Goal: Browse casually

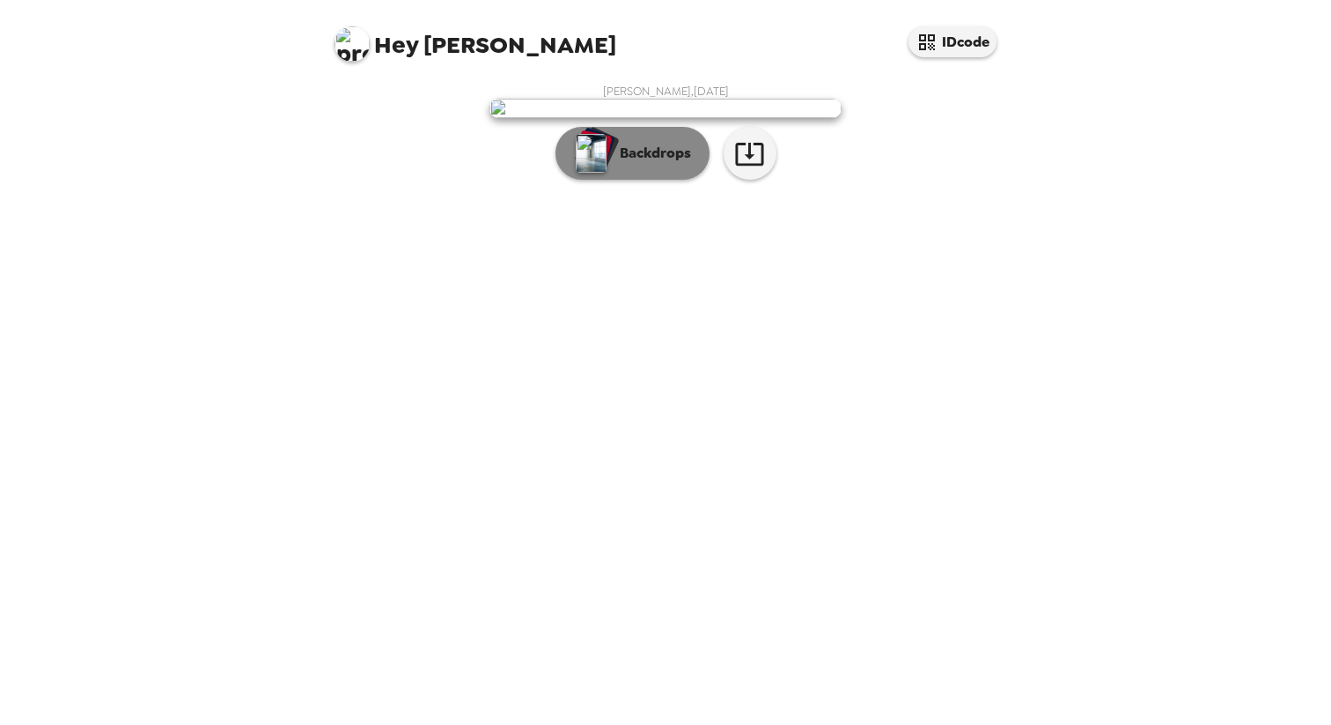
click at [630, 164] on p "Backdrops" at bounding box center [651, 153] width 80 height 21
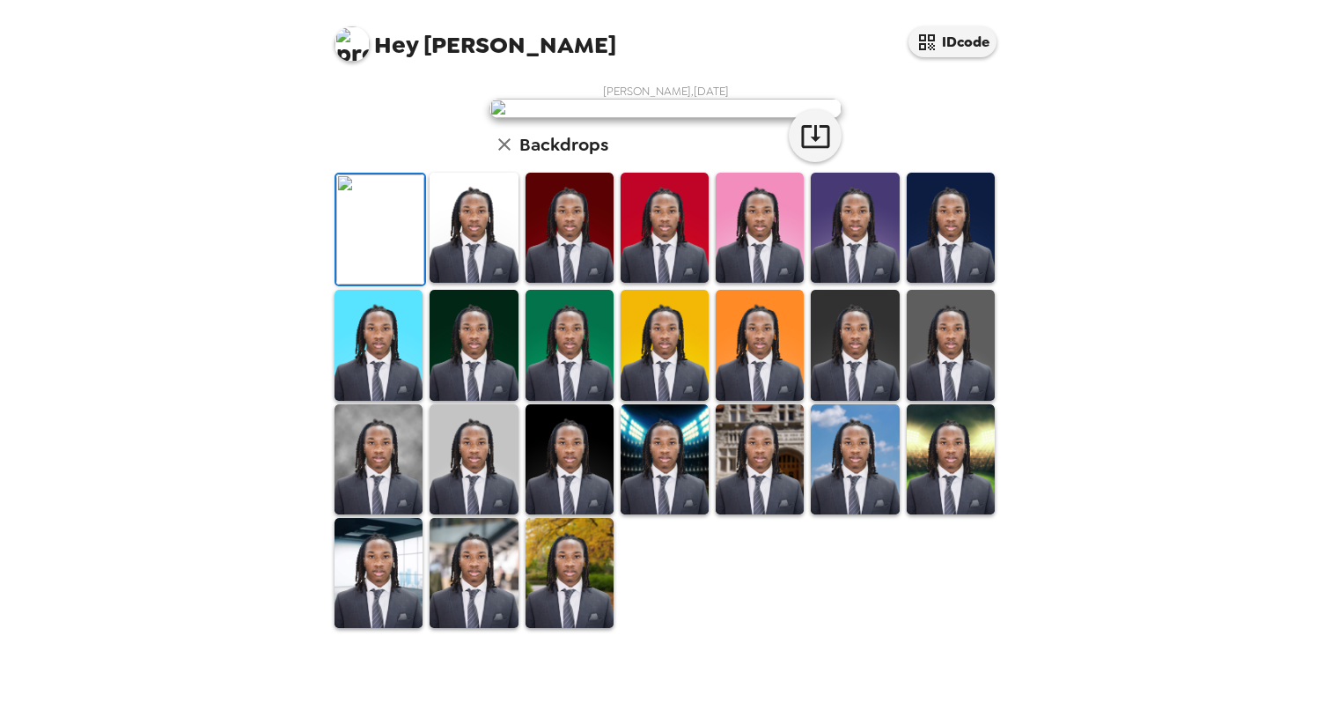
drag, startPoint x: 481, startPoint y: 644, endPoint x: 505, endPoint y: 644, distance: 24.7
click at [481, 283] on img at bounding box center [474, 228] width 88 height 110
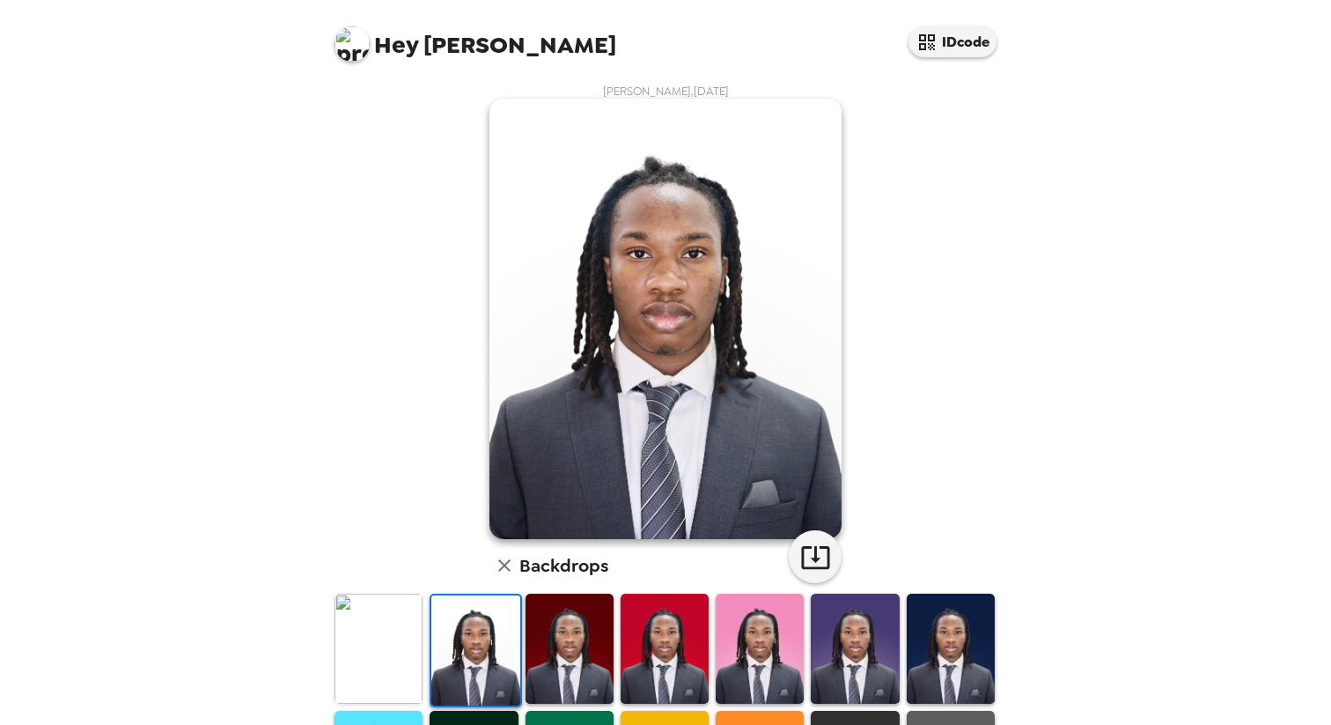
click at [564, 644] on img at bounding box center [570, 648] width 88 height 110
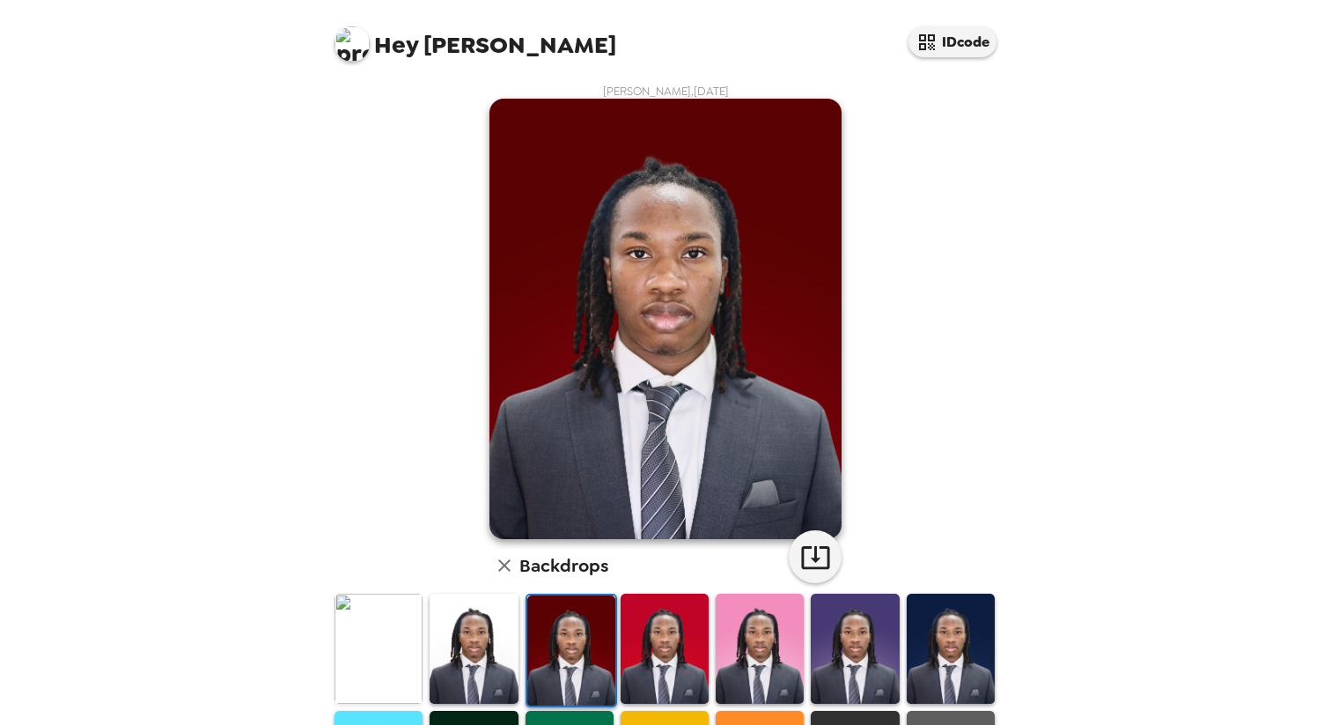
click at [659, 651] on img at bounding box center [665, 648] width 88 height 110
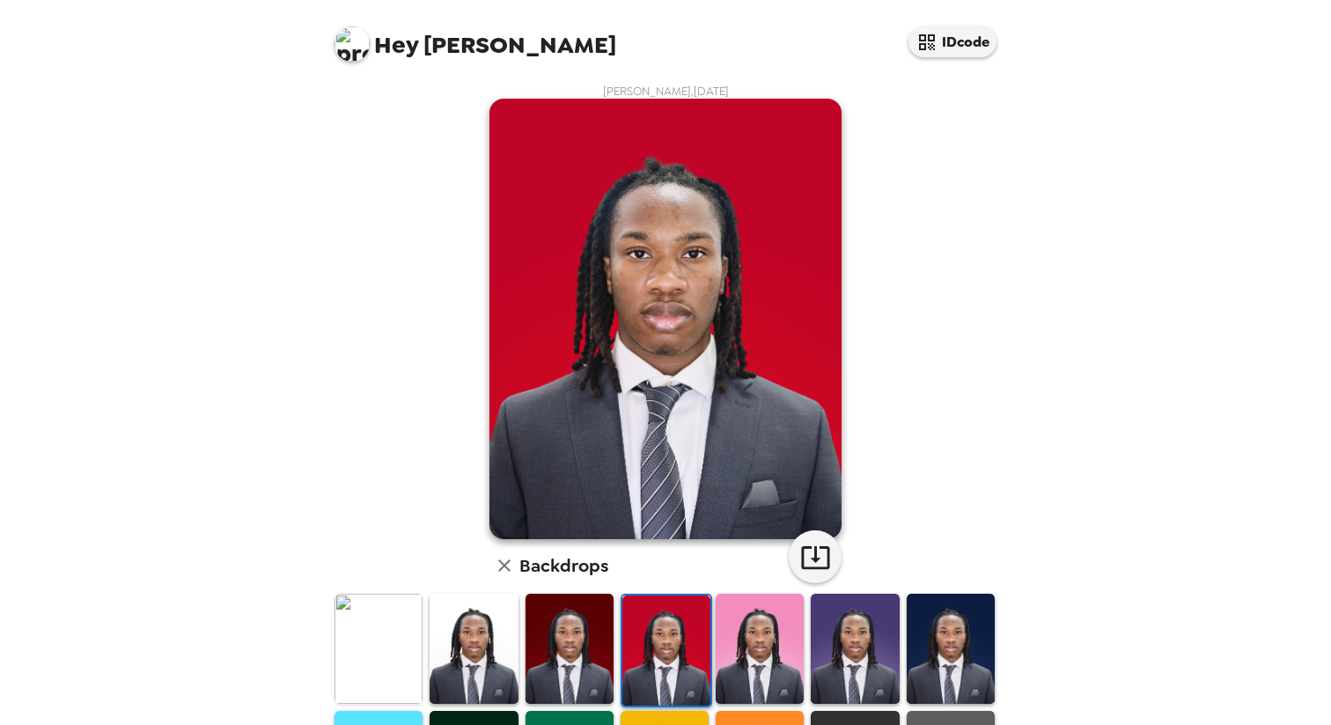
click at [754, 657] on img at bounding box center [760, 648] width 88 height 110
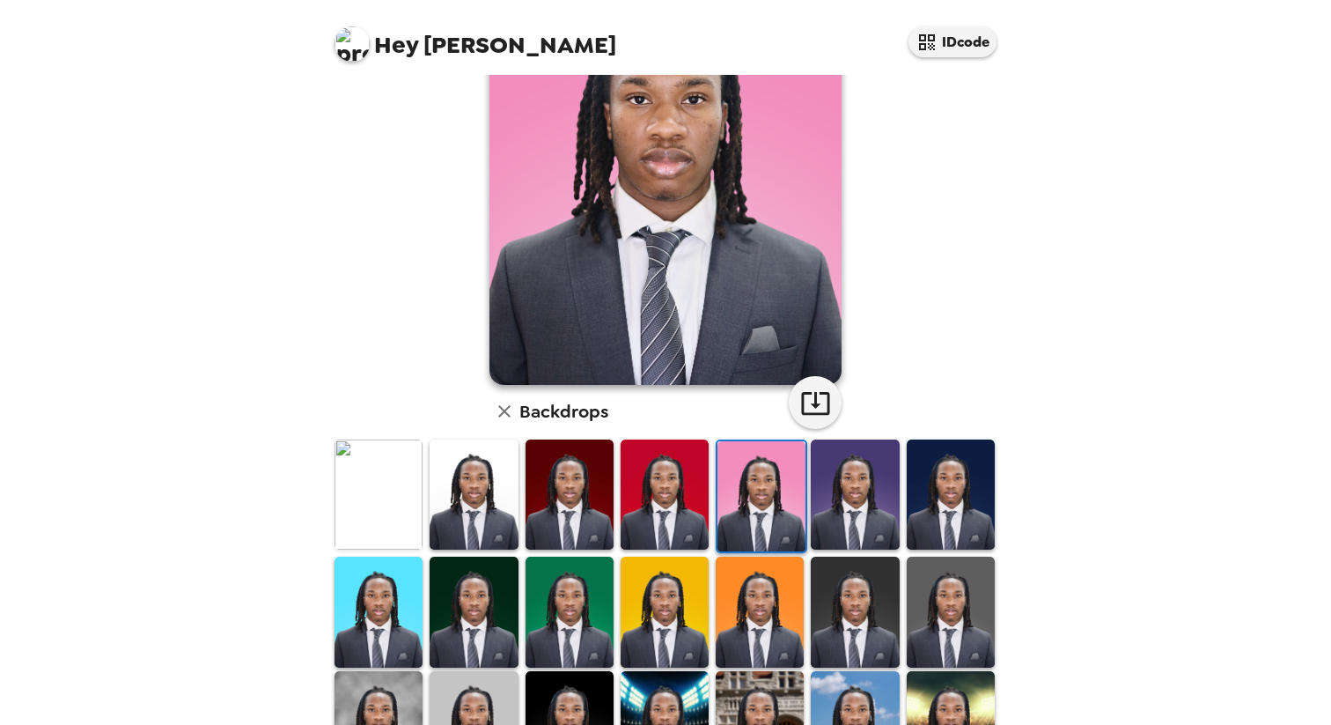
scroll to position [158, 0]
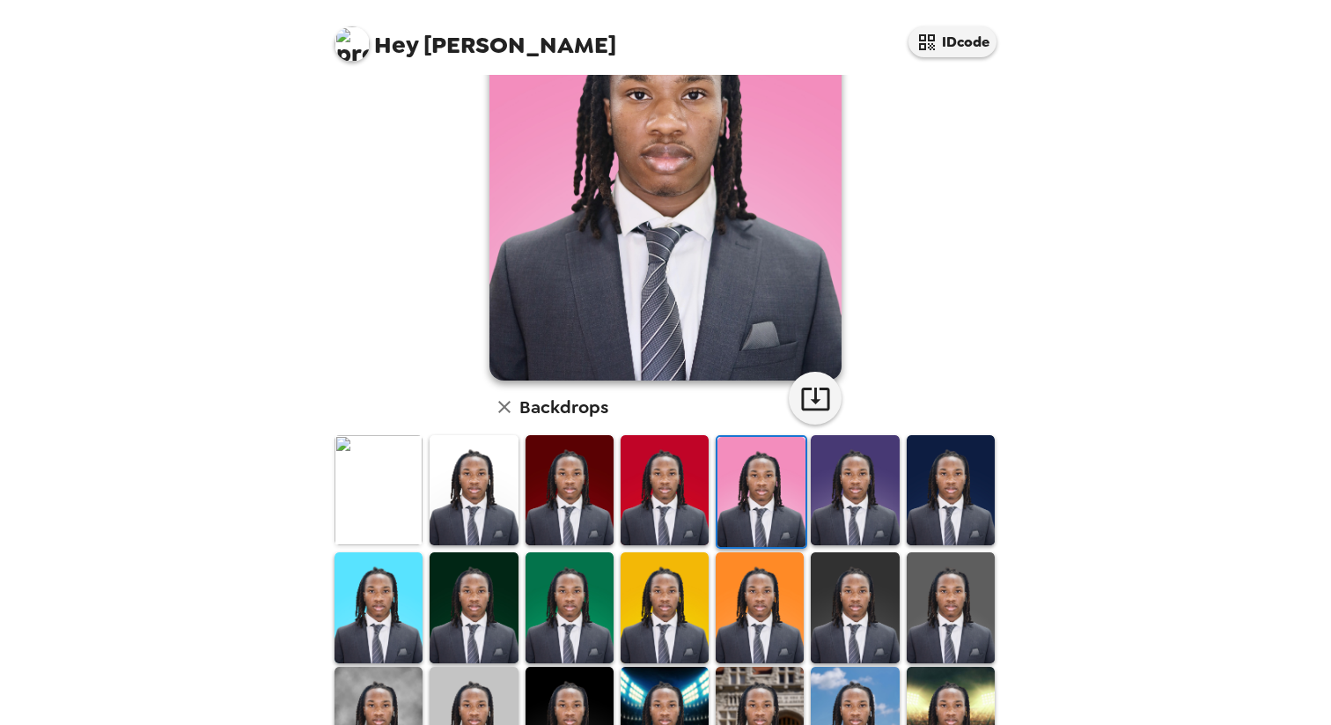
click at [884, 622] on img at bounding box center [855, 607] width 88 height 110
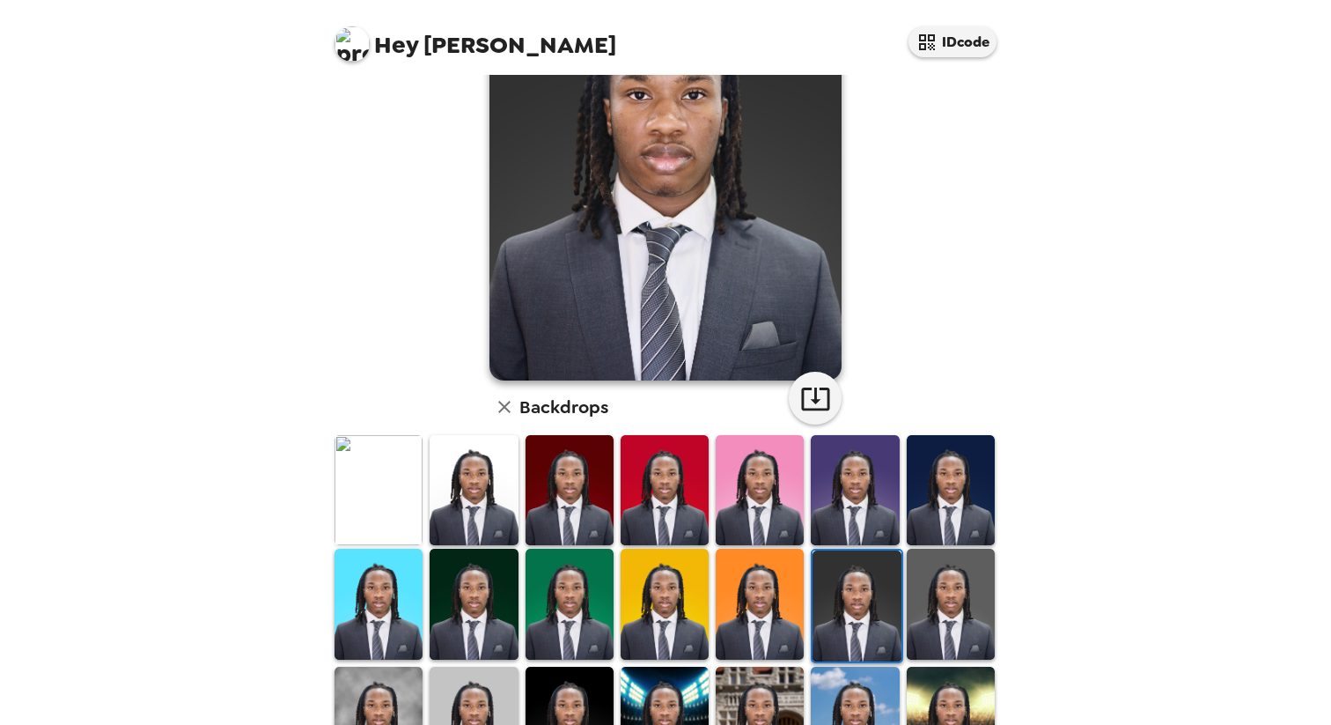
click at [960, 615] on img at bounding box center [951, 604] width 88 height 110
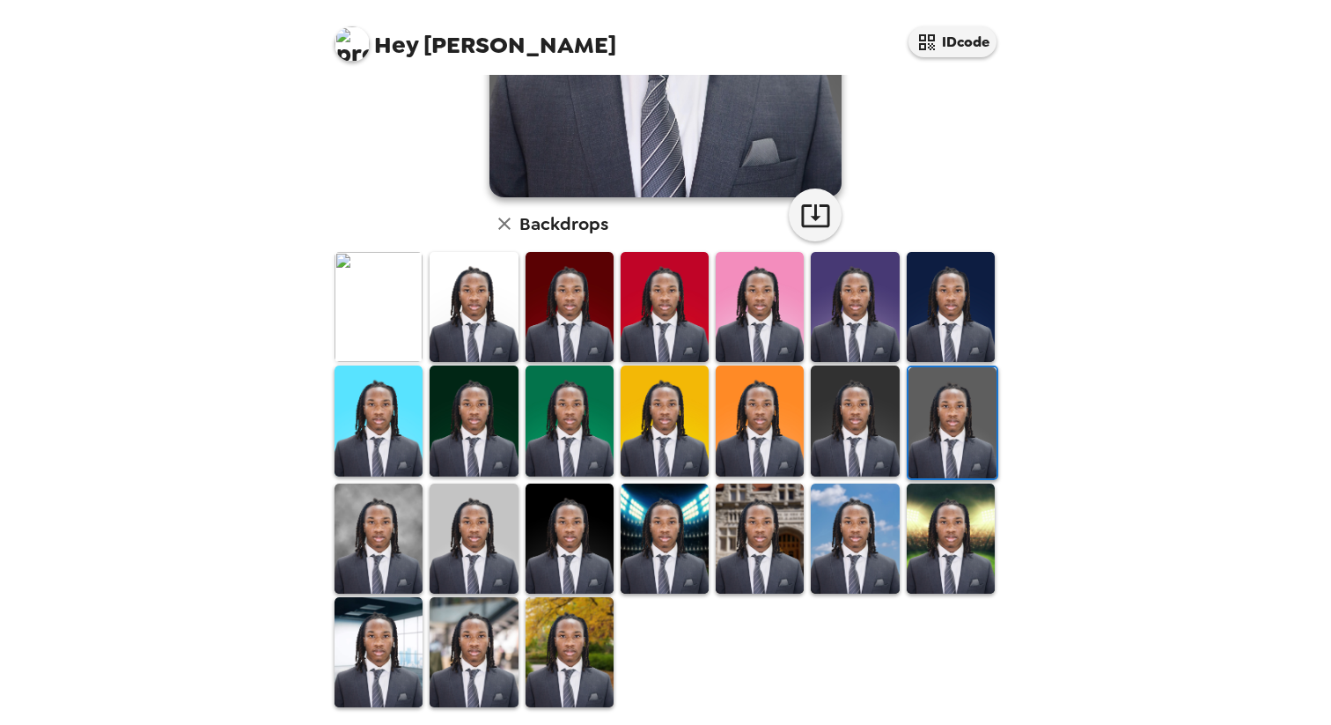
scroll to position [337, 0]
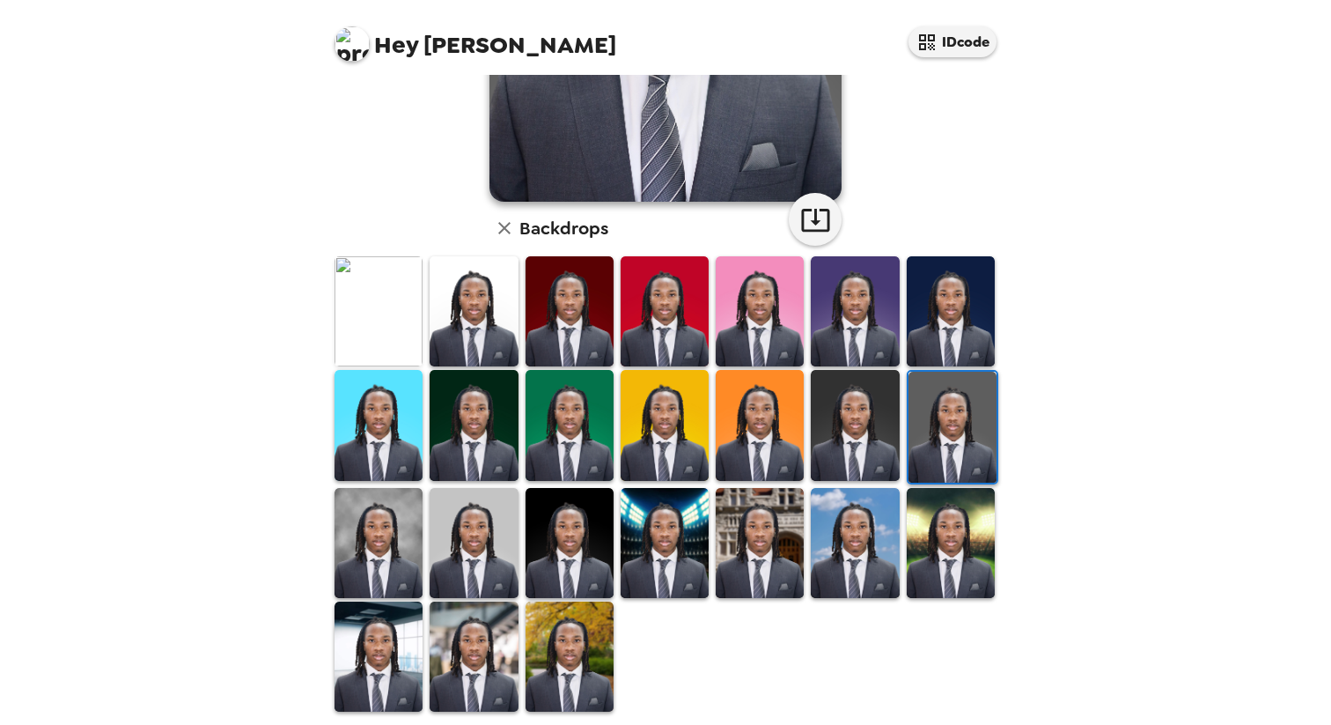
click at [378, 529] on img at bounding box center [379, 543] width 88 height 110
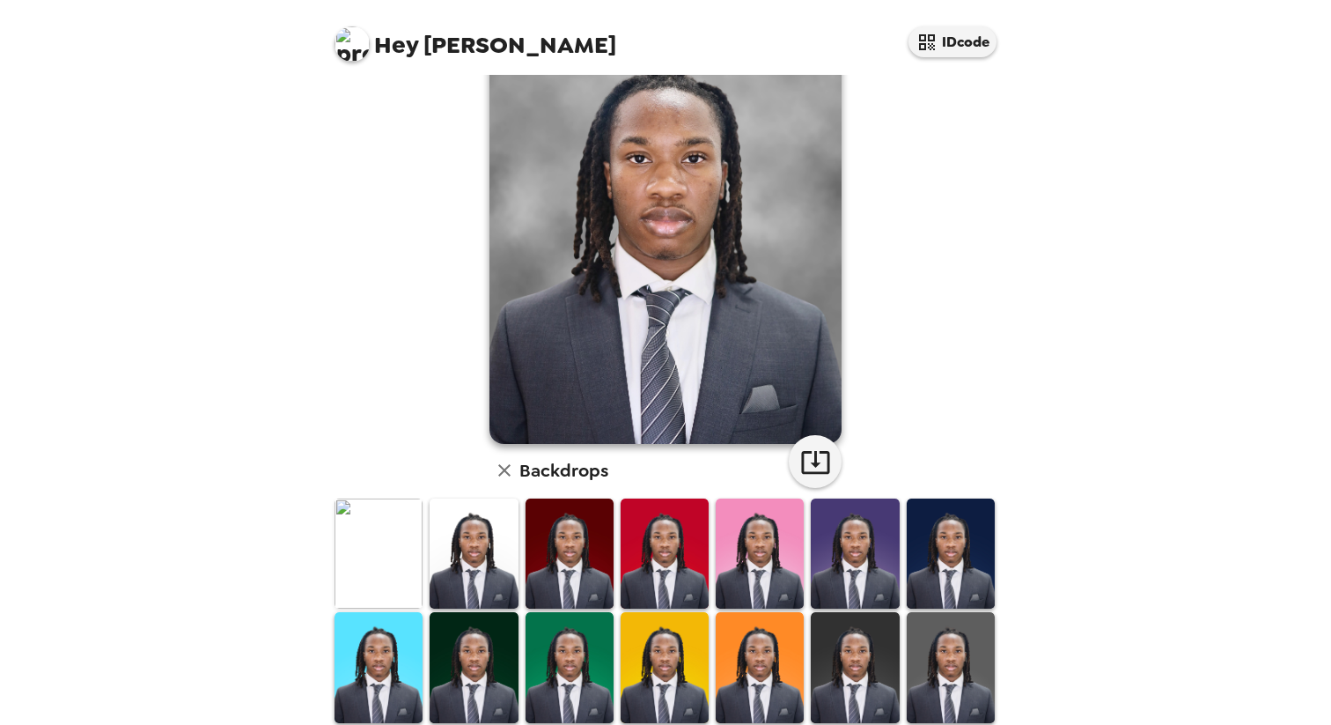
scroll to position [136, 0]
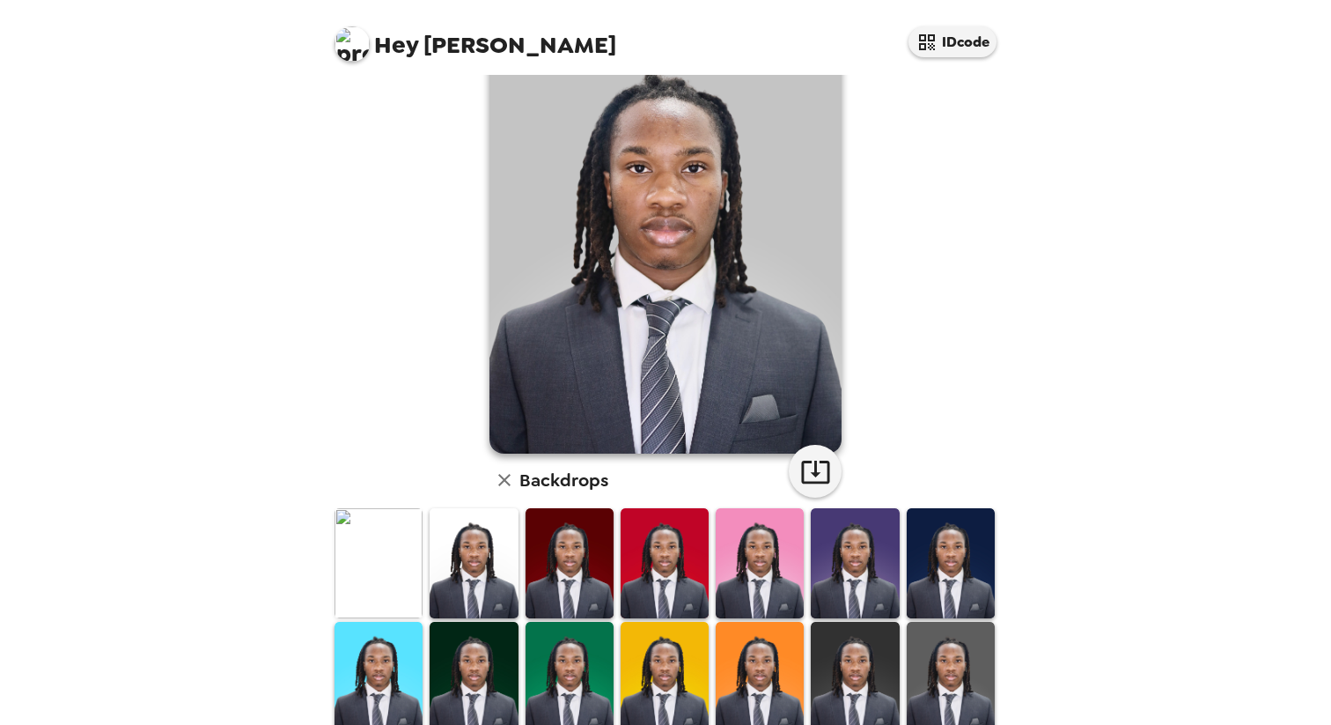
scroll to position [147, 0]
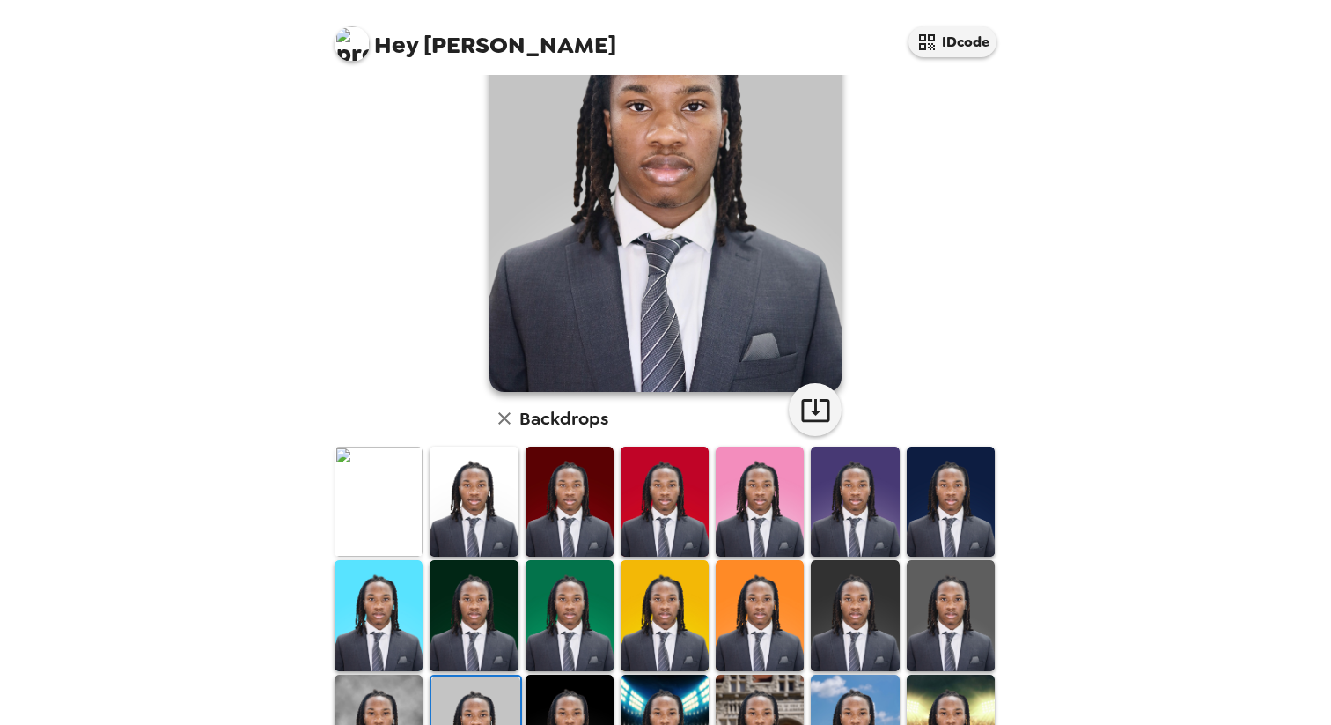
click at [954, 609] on img at bounding box center [951, 615] width 88 height 110
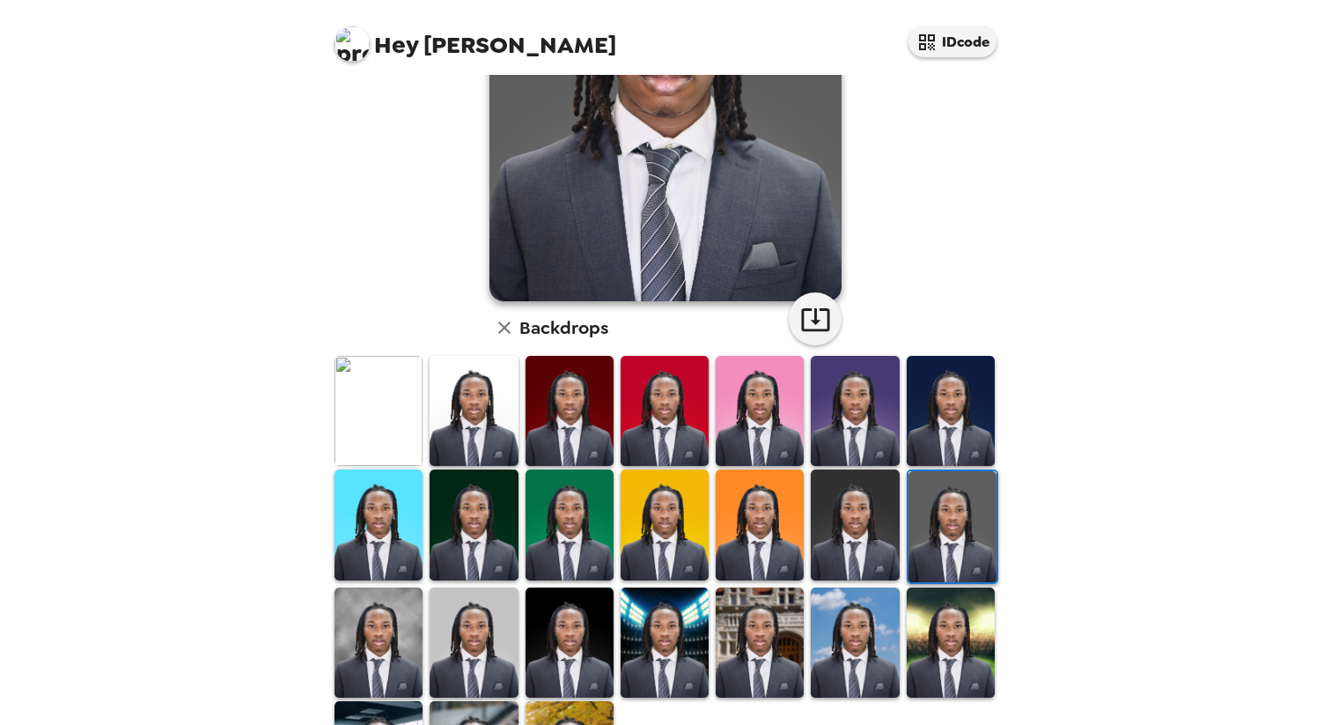
scroll to position [0, 0]
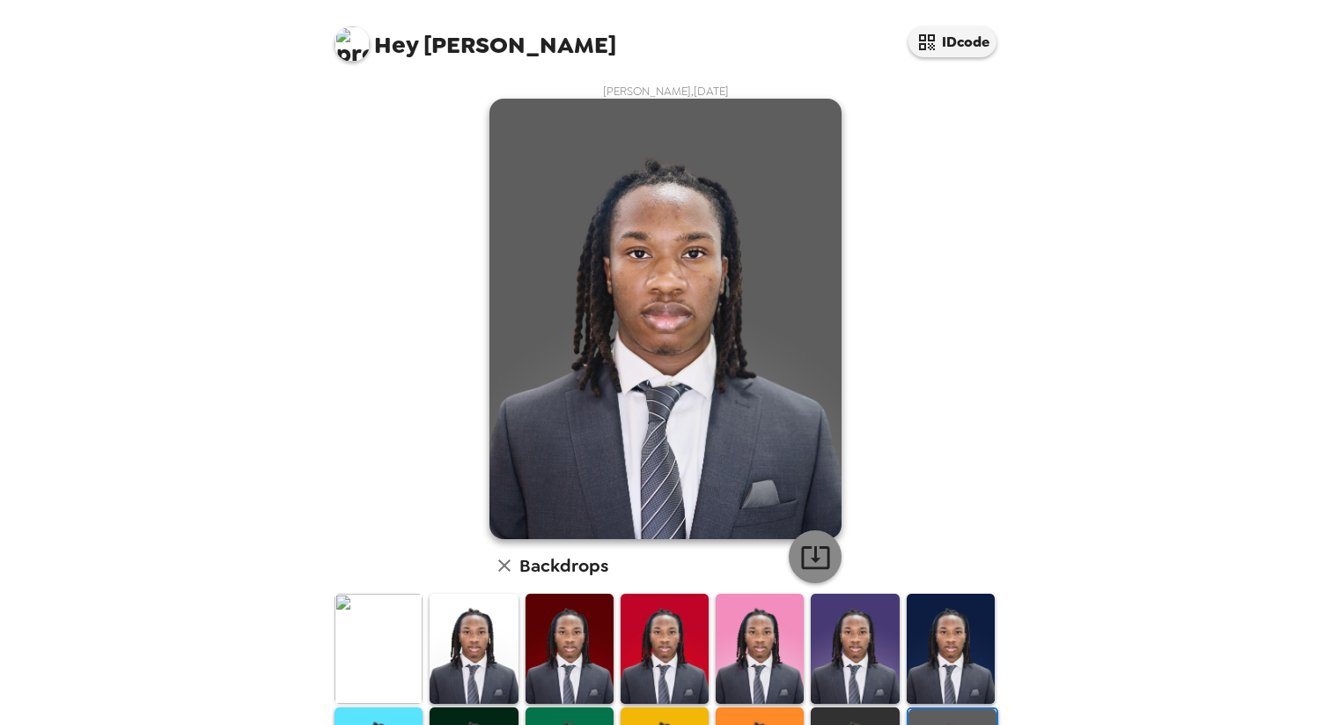
click at [818, 559] on icon "button" at bounding box center [815, 557] width 28 height 23
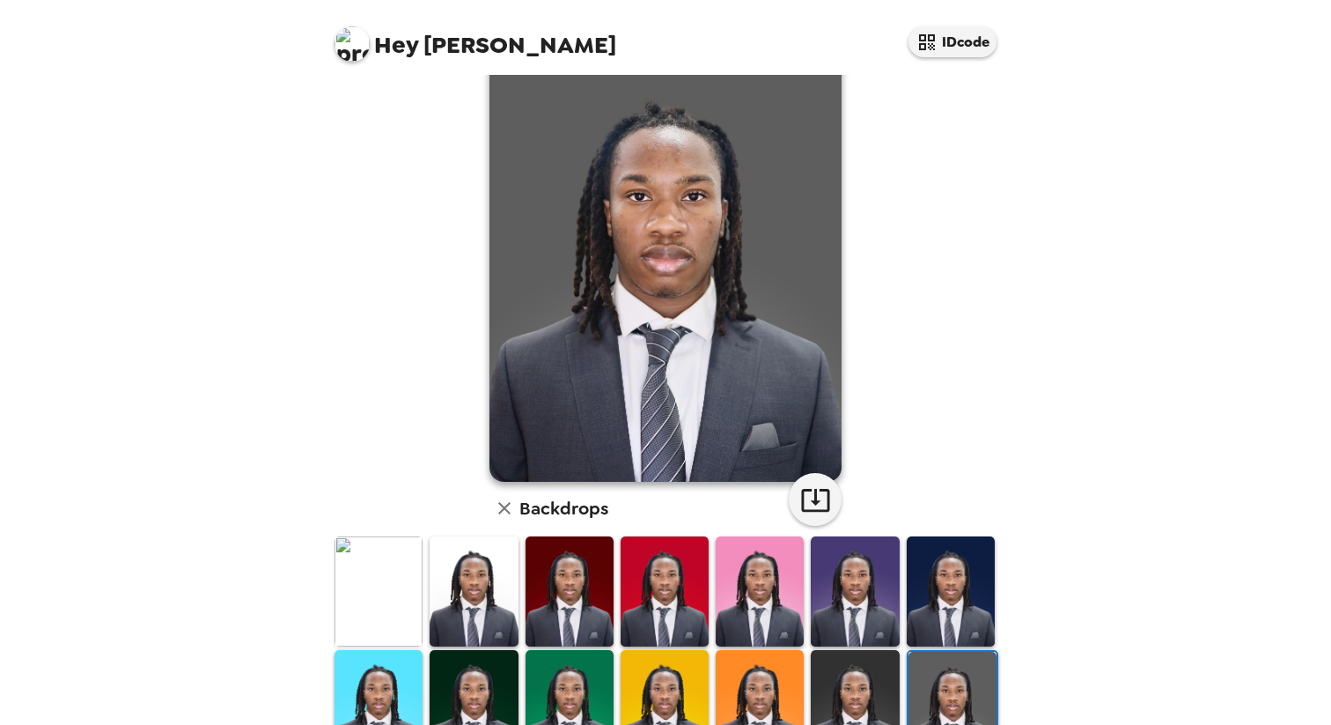
scroll to position [88, 0]
